Goal: Check status: Check status

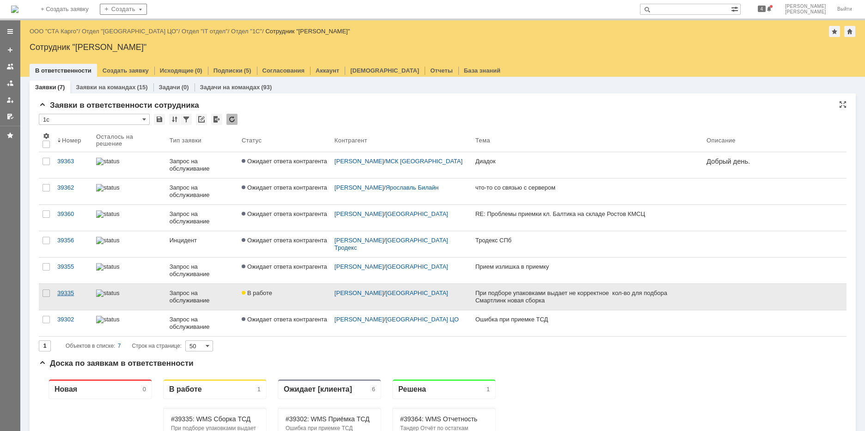
click at [69, 296] on div "39335" at bounding box center [72, 292] width 31 height 7
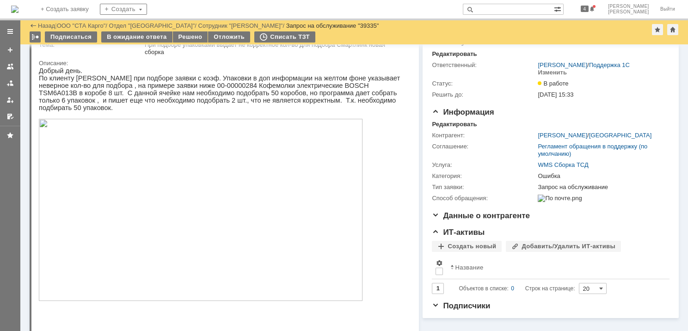
scroll to position [46, 0]
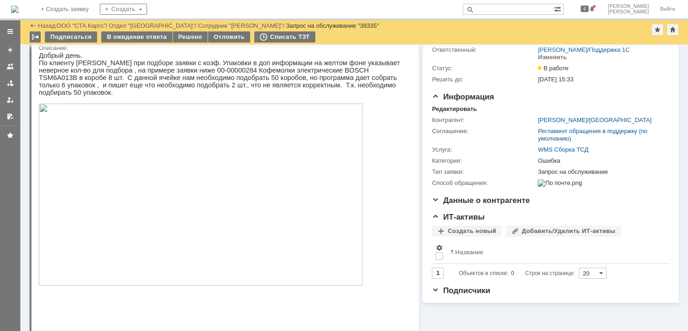
click at [528, 12] on input "text" at bounding box center [508, 9] width 91 height 11
type input "35480"
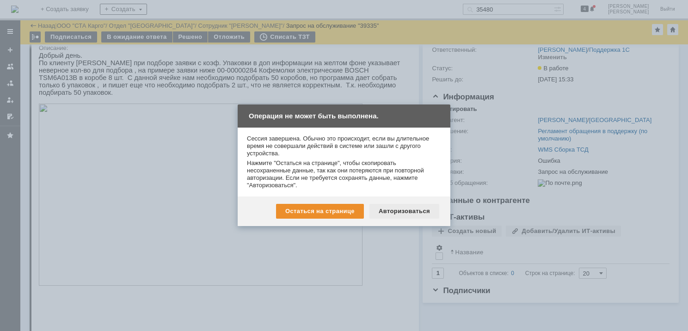
click at [390, 211] on div "Авторизоваться" at bounding box center [404, 211] width 70 height 15
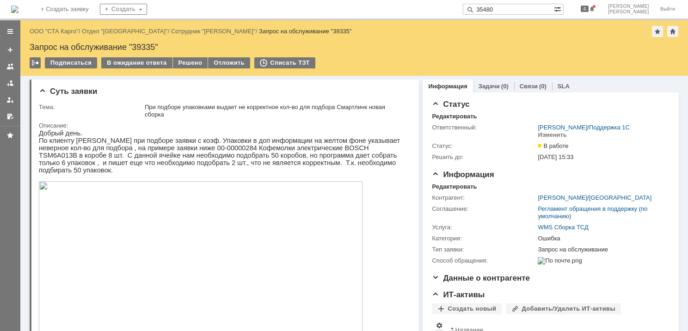
type input "35480"
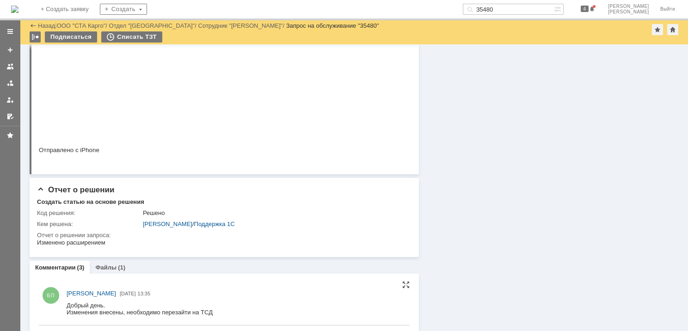
scroll to position [621, 0]
